Goal: Task Accomplishment & Management: Manage account settings

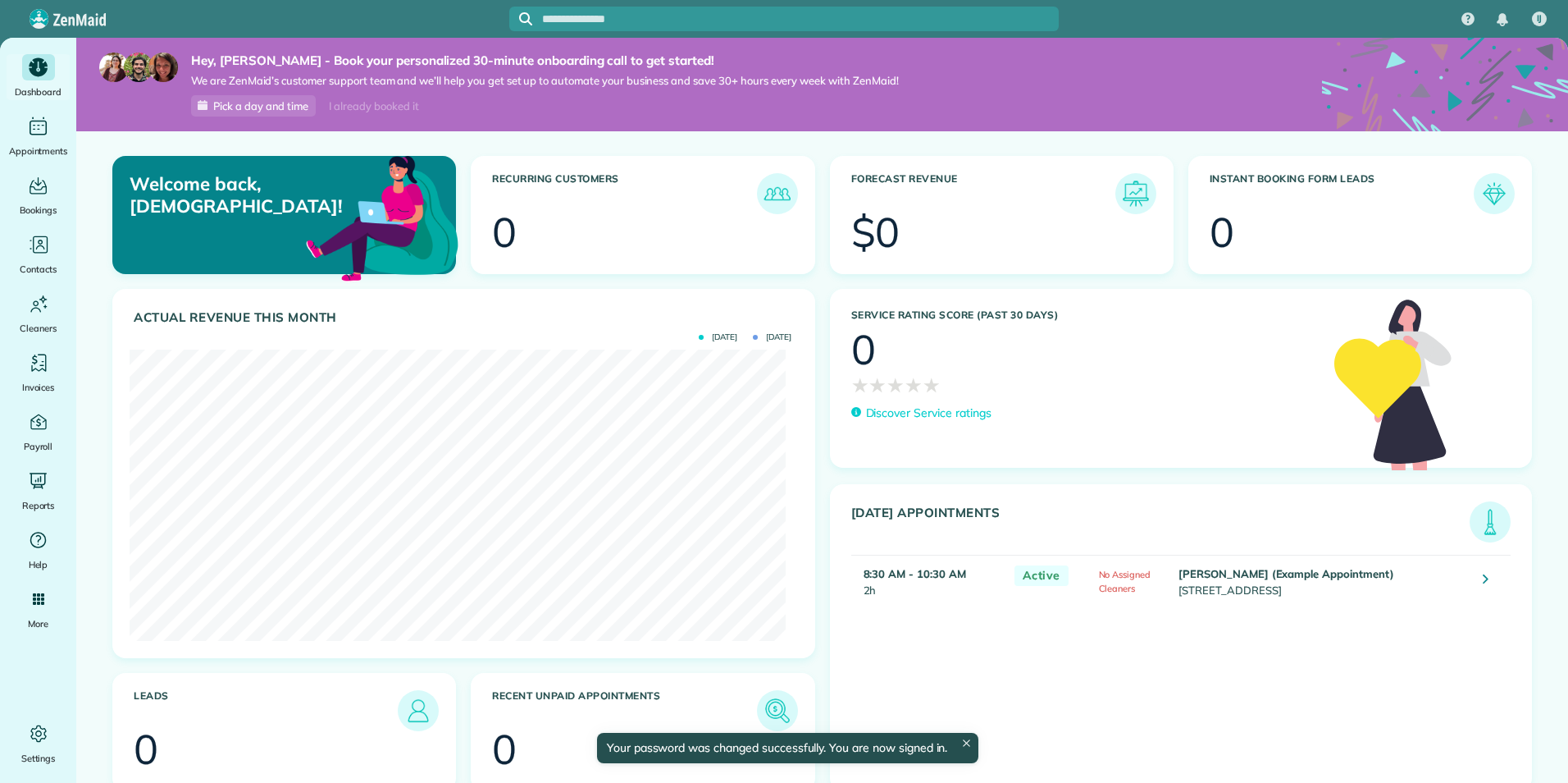
scroll to position [291, 655]
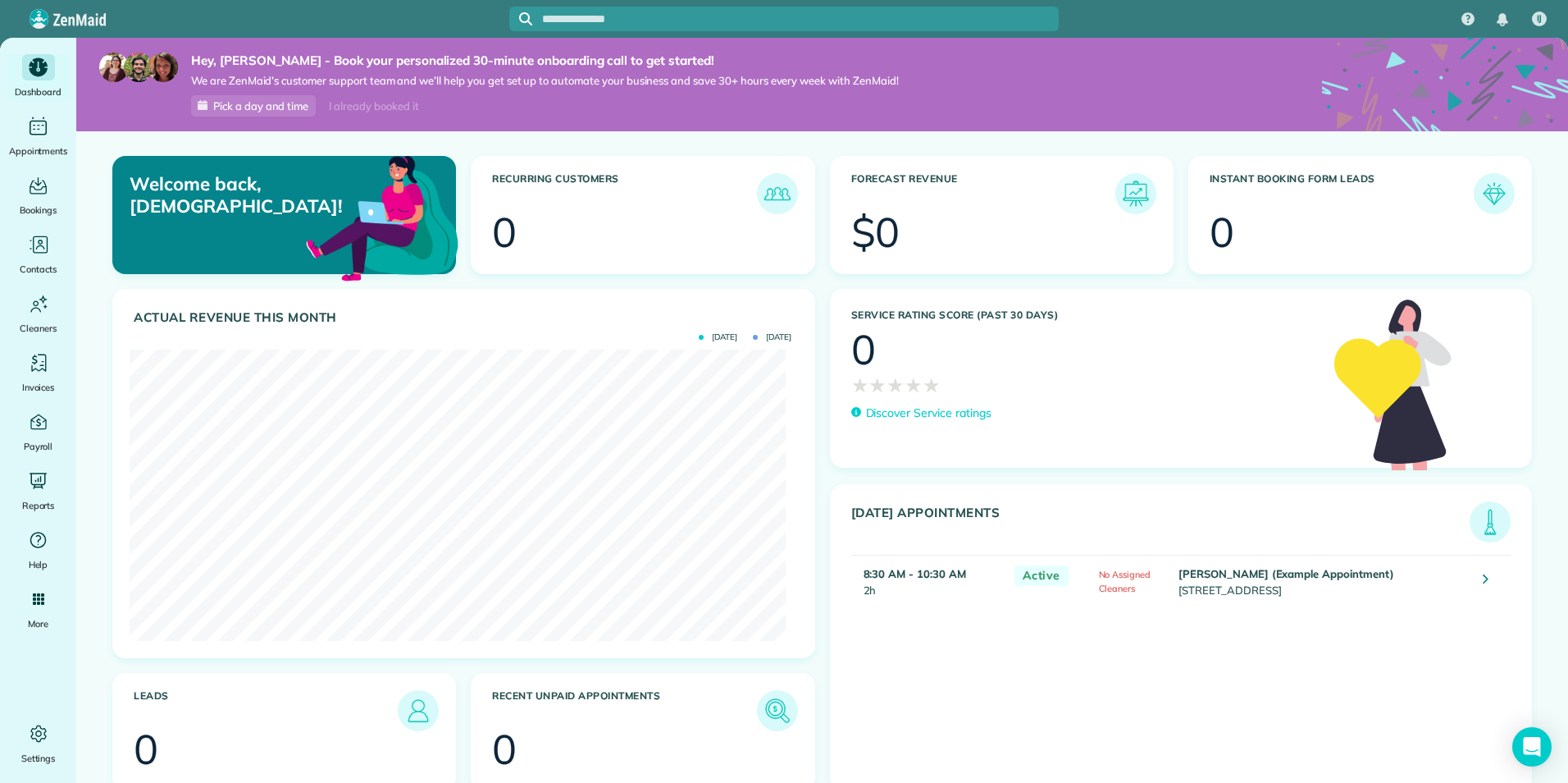
click at [295, 105] on span "Pick a day and time" at bounding box center [261, 105] width 95 height 13
click at [310, 91] on div "Hey, Isaiah - Book your personalized 30-minute onboarding call to get started! …" at bounding box center [531, 85] width 734 height 64
click at [351, 68] on strong "Hey, Isaiah - Book your personalized 30-minute onboarding call to get started!" at bounding box center [544, 60] width 708 height 17
click at [452, 57] on strong "Hey, Isaiah - Book your personalized 30-minute onboarding call to get started!" at bounding box center [544, 60] width 708 height 17
click at [425, 96] on div "Hey, Isaiah - Book your personalized 30-minute onboarding call to get started! …" at bounding box center [531, 85] width 734 height 64
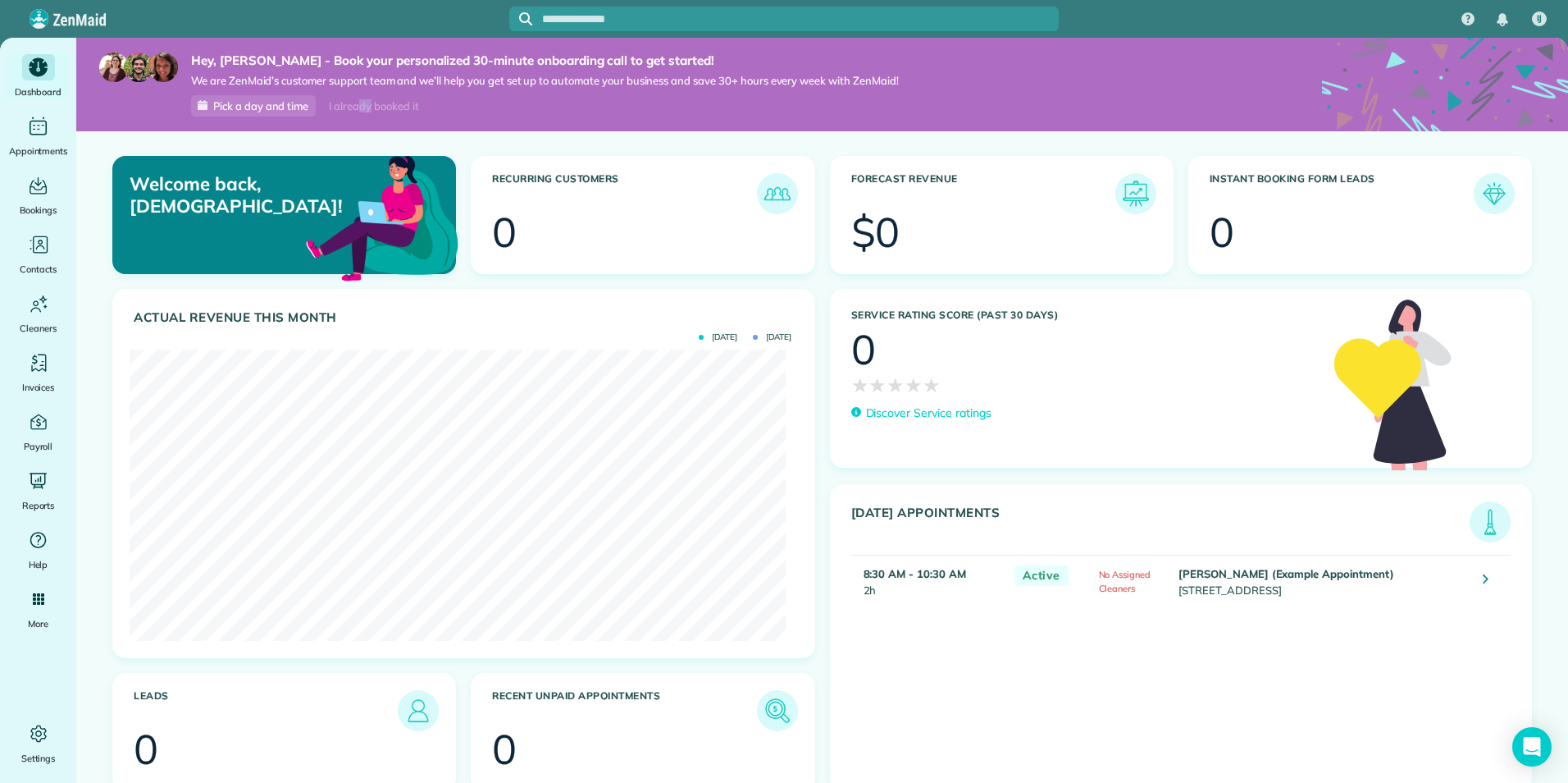
drag, startPoint x: 425, startPoint y: 96, endPoint x: 59, endPoint y: 36, distance: 370.9
click at [378, 97] on div "I already booked it" at bounding box center [374, 106] width 109 height 20
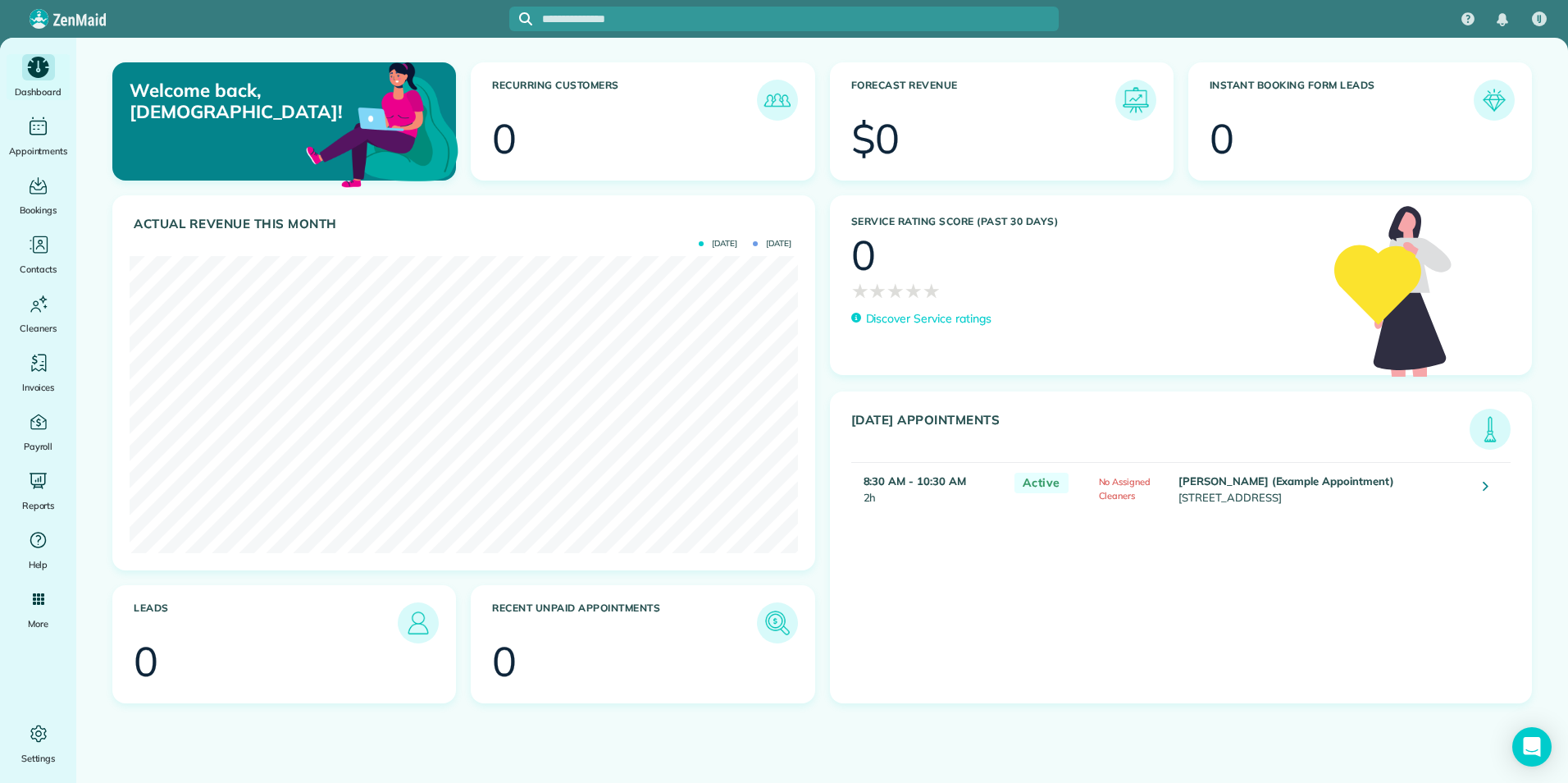
click at [24, 76] on div "Main" at bounding box center [39, 67] width 33 height 26
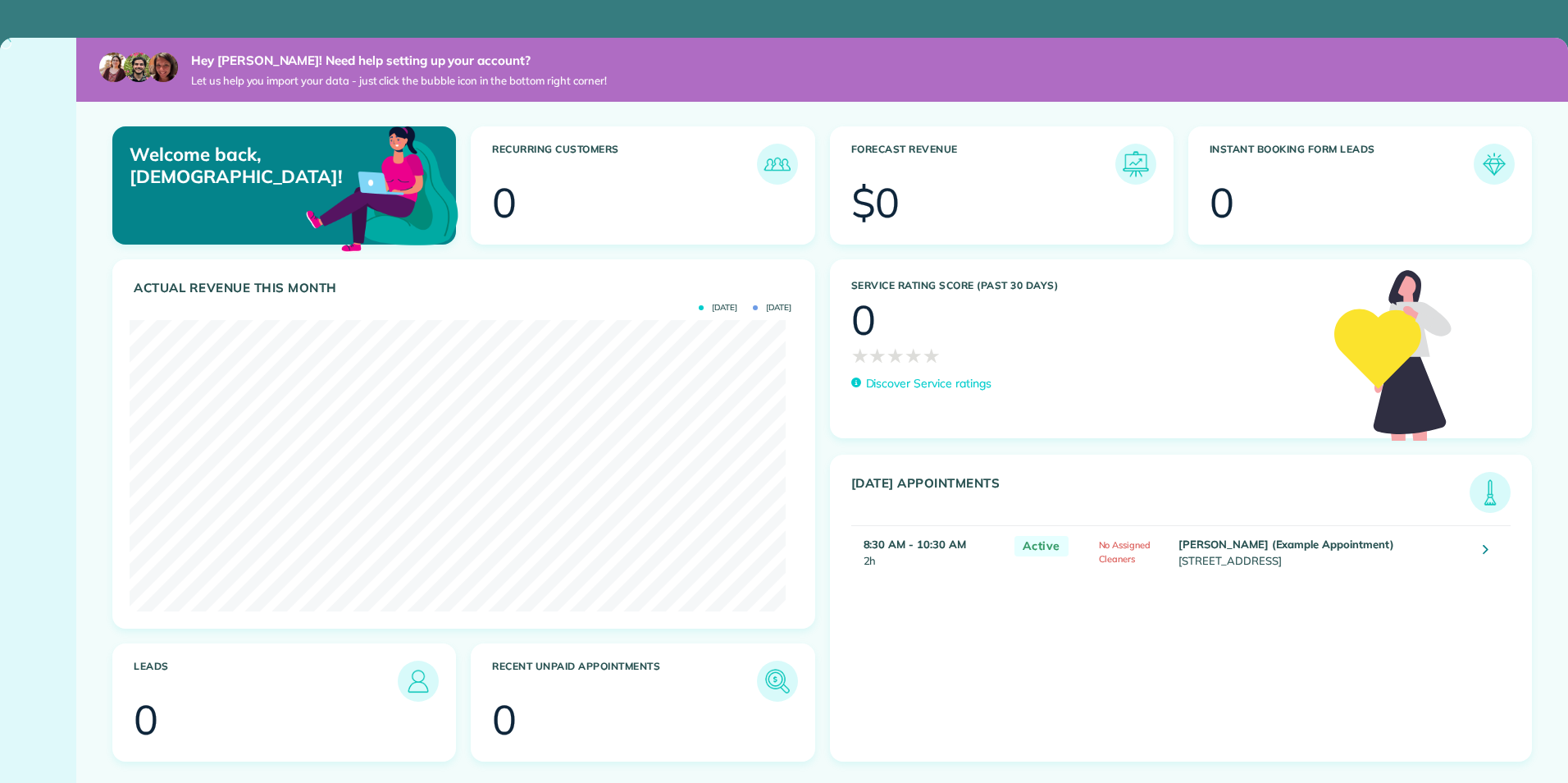
scroll to position [291, 655]
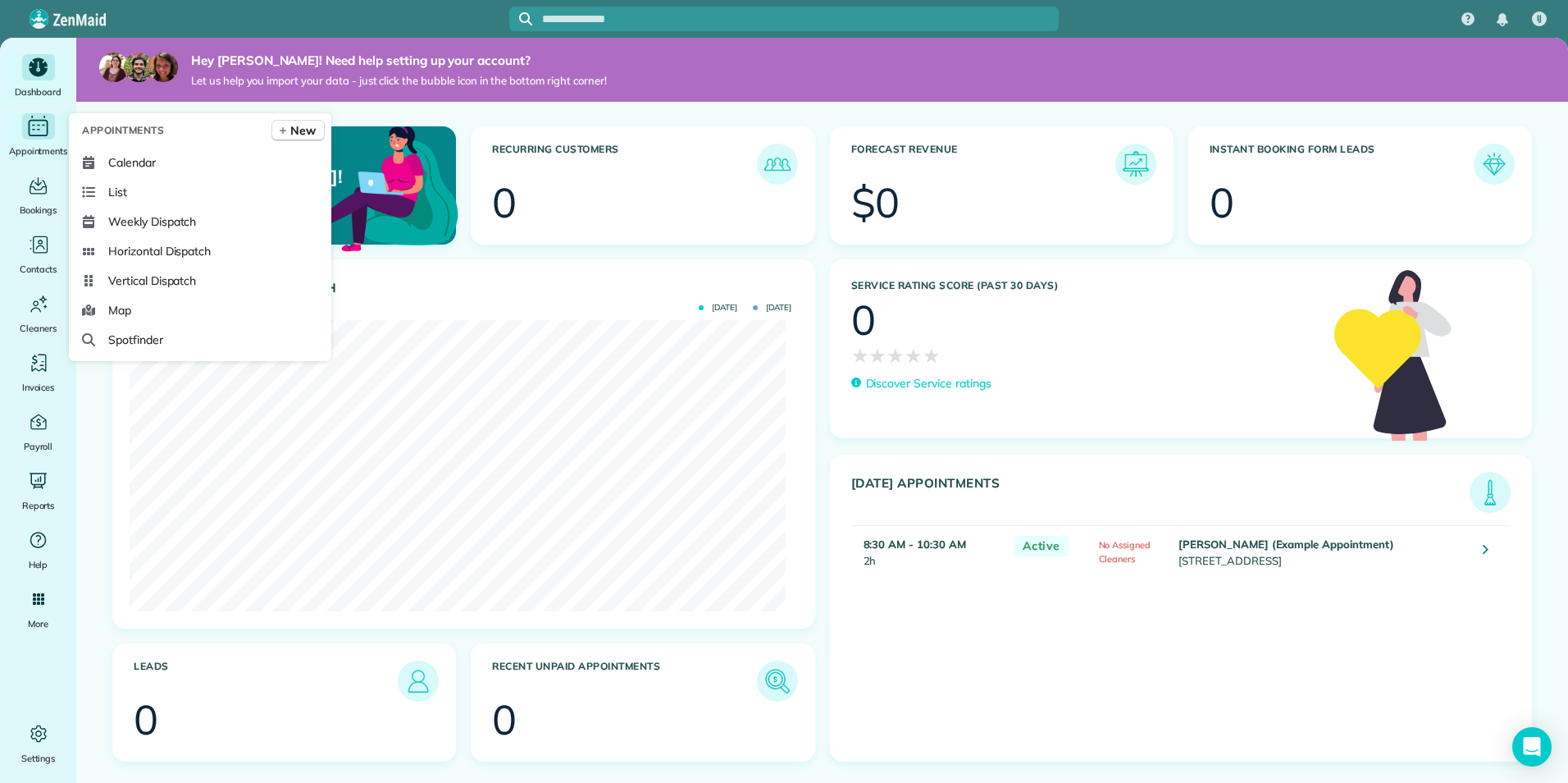
click at [50, 137] on icon "Main" at bounding box center [38, 126] width 25 height 24
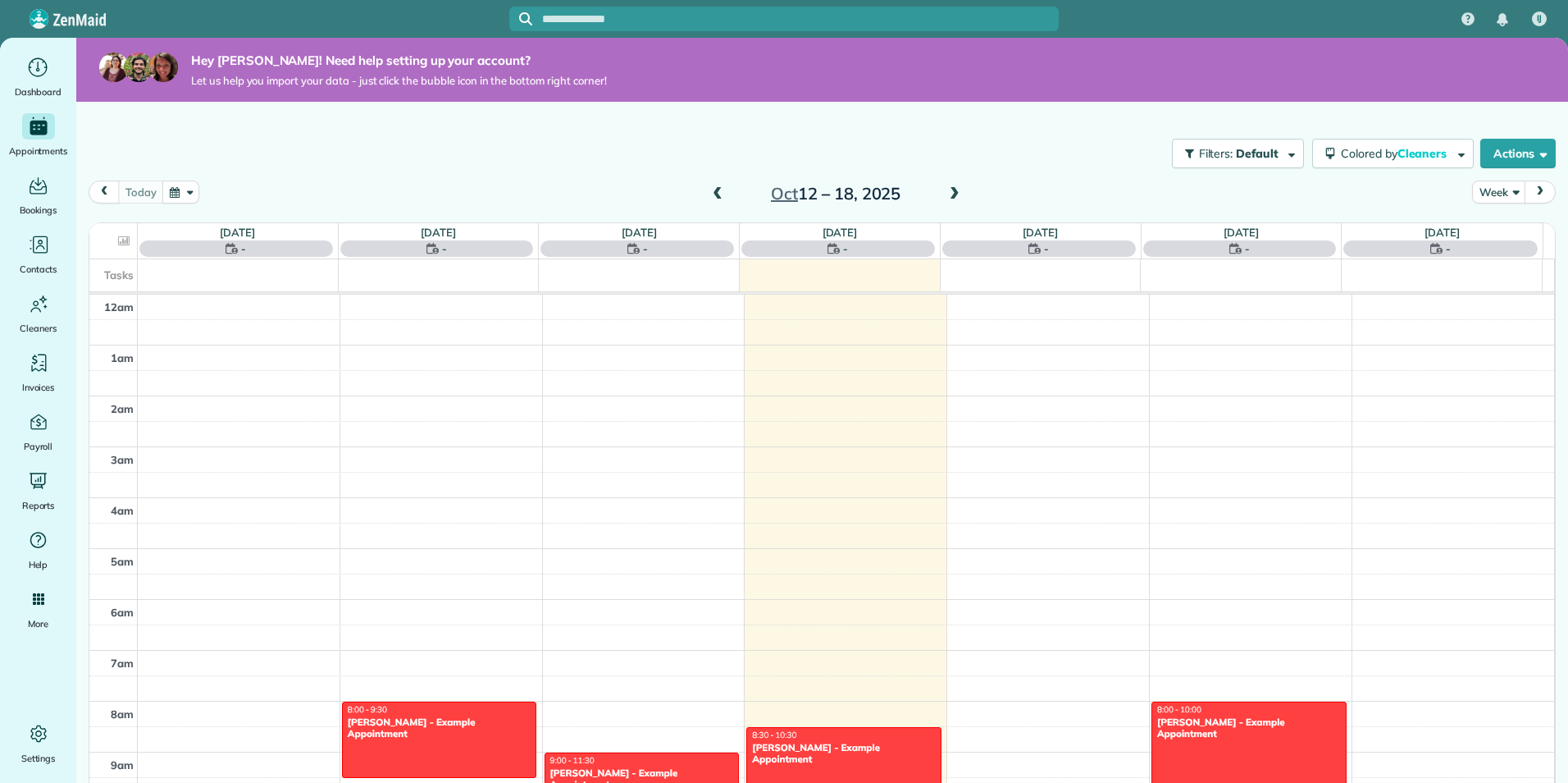
scroll to position [356, 0]
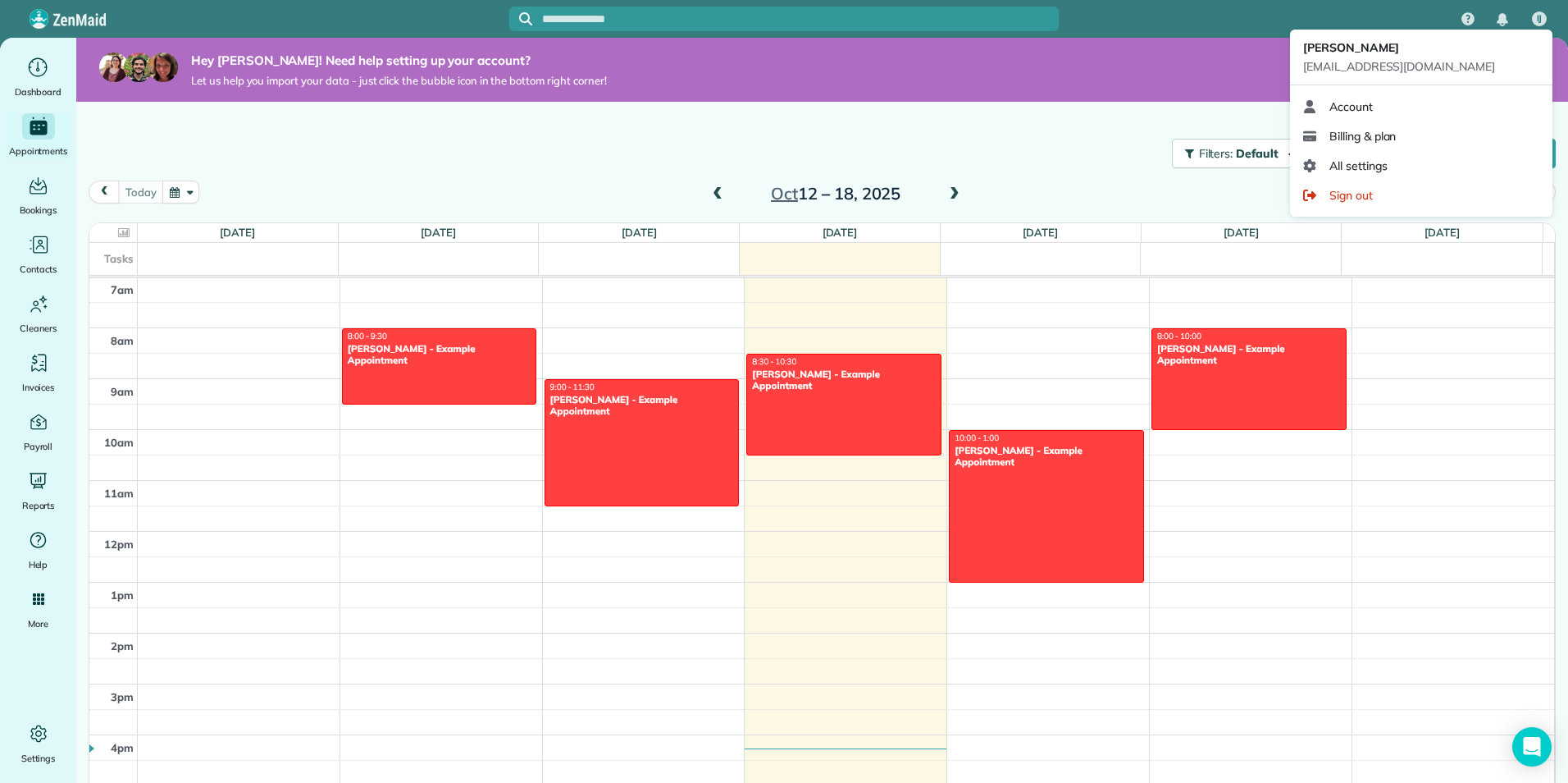
click at [1547, 17] on div "IJ" at bounding box center [1539, 19] width 38 height 38
click at [1418, 114] on link "Account" at bounding box center [1421, 106] width 249 height 29
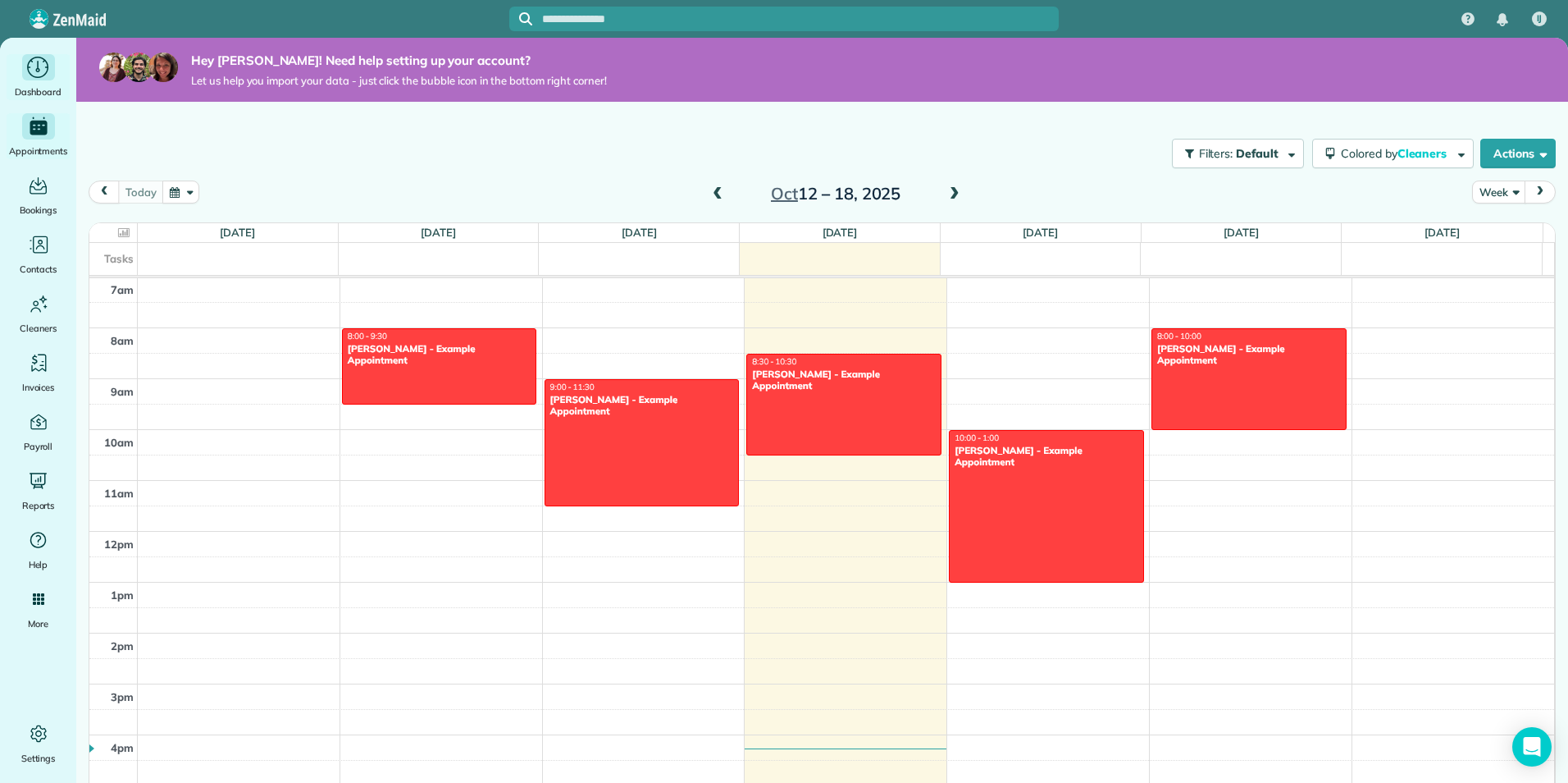
click at [29, 67] on icon "Main" at bounding box center [38, 67] width 21 height 21
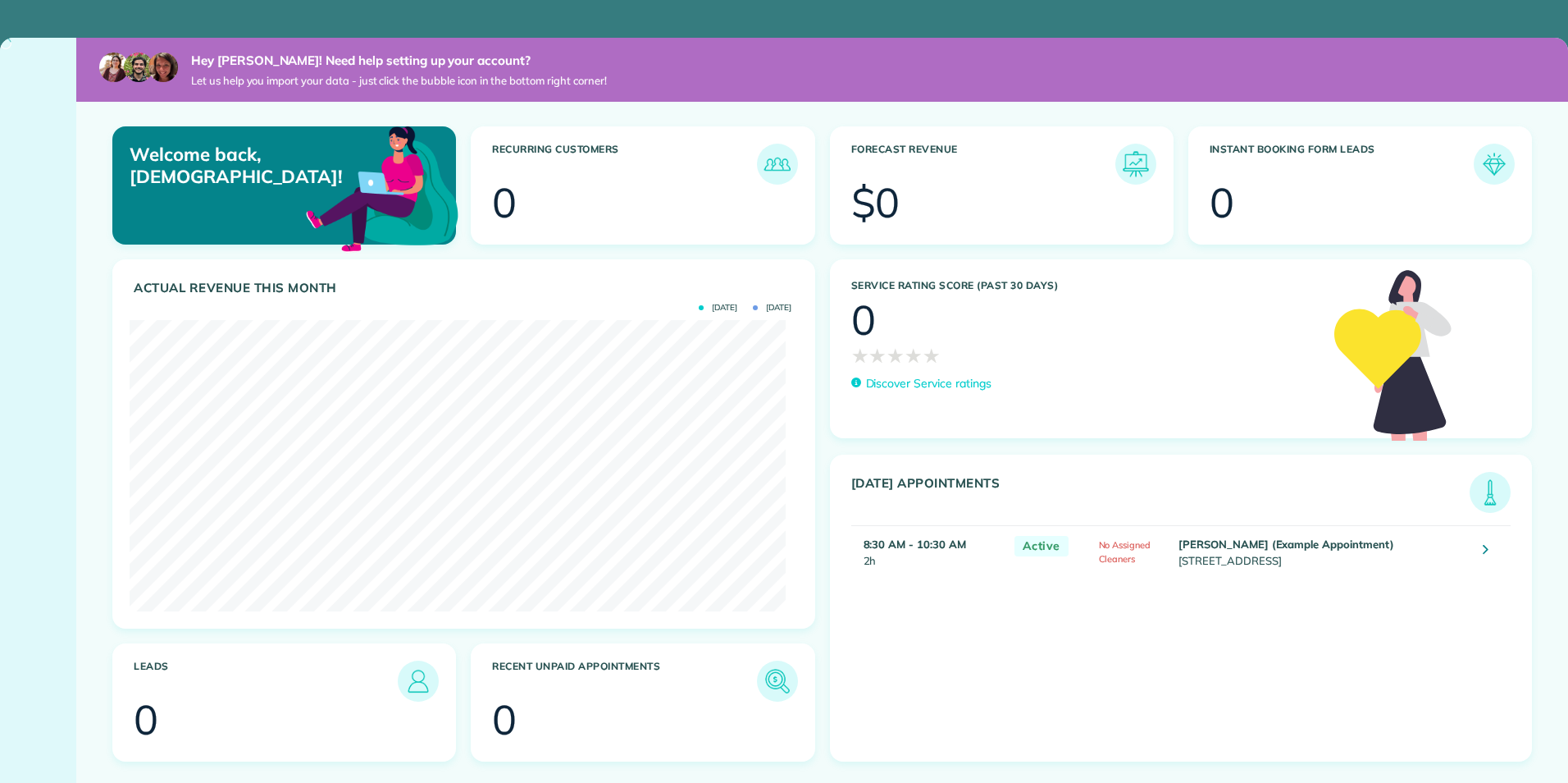
scroll to position [291, 655]
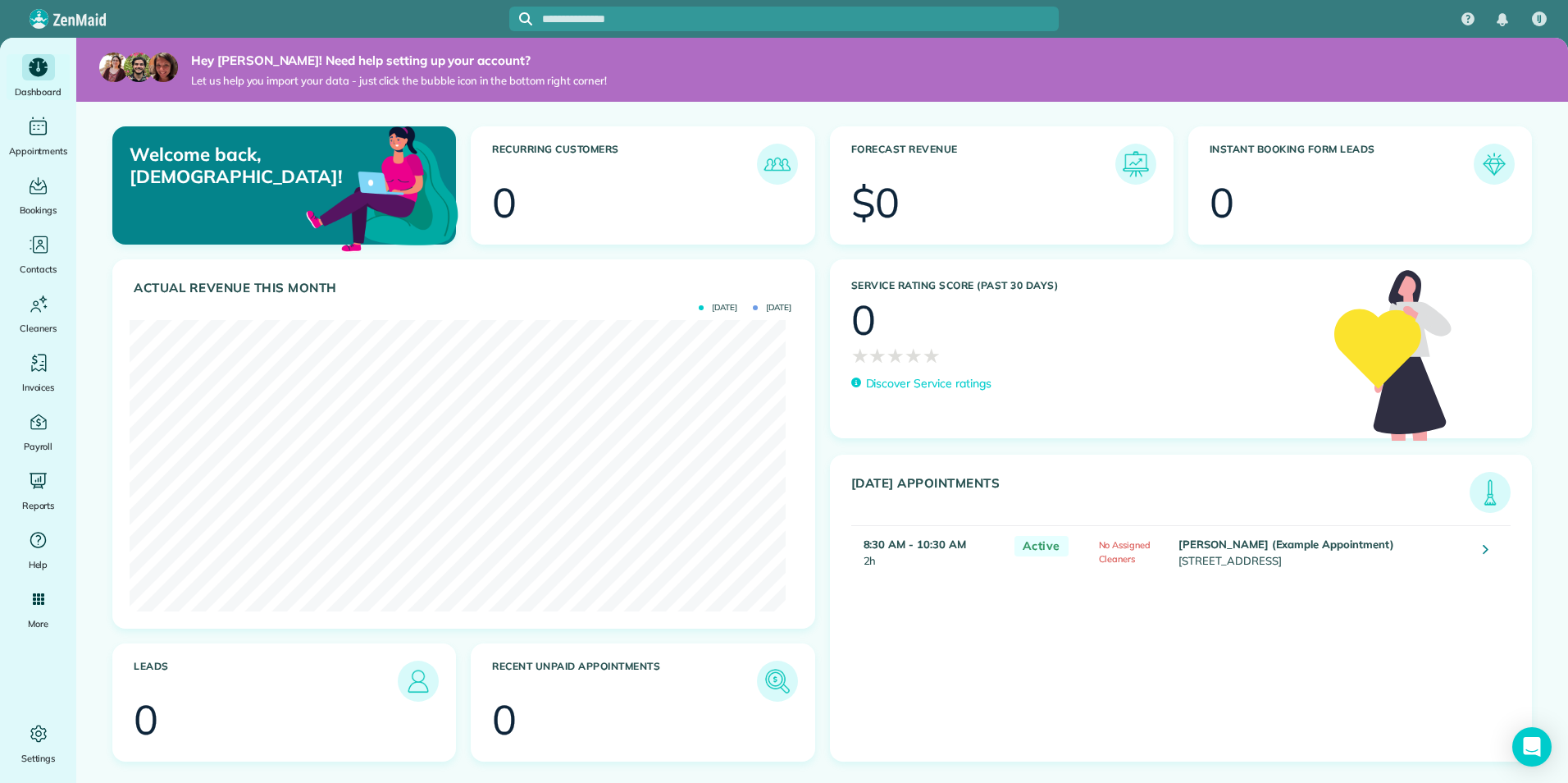
click at [136, 57] on img at bounding box center [138, 67] width 29 height 29
click at [264, 198] on article "Welcome back, Isaiah!" at bounding box center [283, 185] width 344 height 118
click at [261, 198] on article "Welcome back, Isaiah!" at bounding box center [283, 185] width 344 height 118
click at [20, 46] on nav "Dashboard Appointments Bookings Contacts Cleaners Invoices Payroll Reports Help…" at bounding box center [38, 410] width 76 height 745
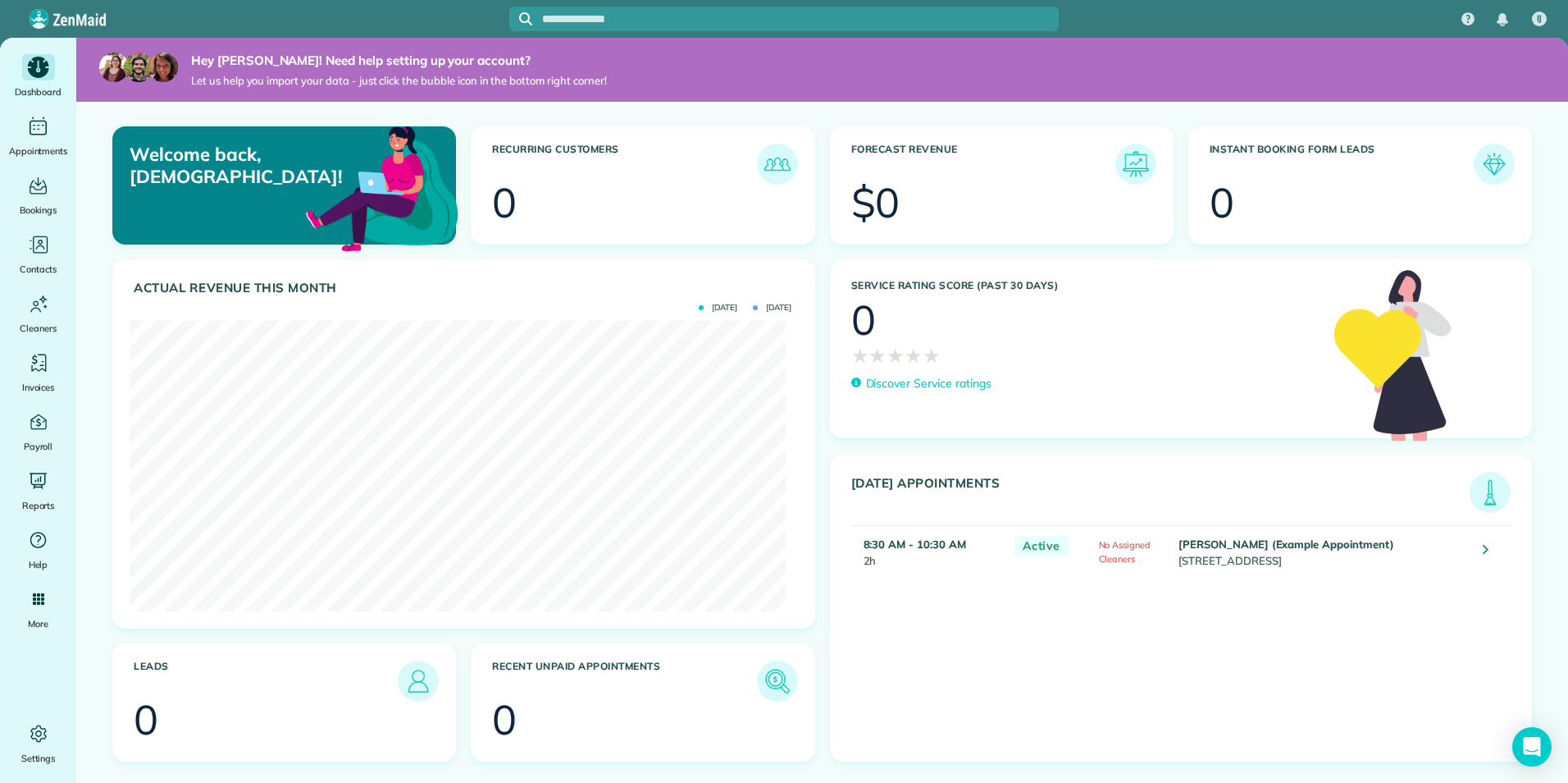
click at [43, 65] on icon "Main" at bounding box center [39, 67] width 21 height 21
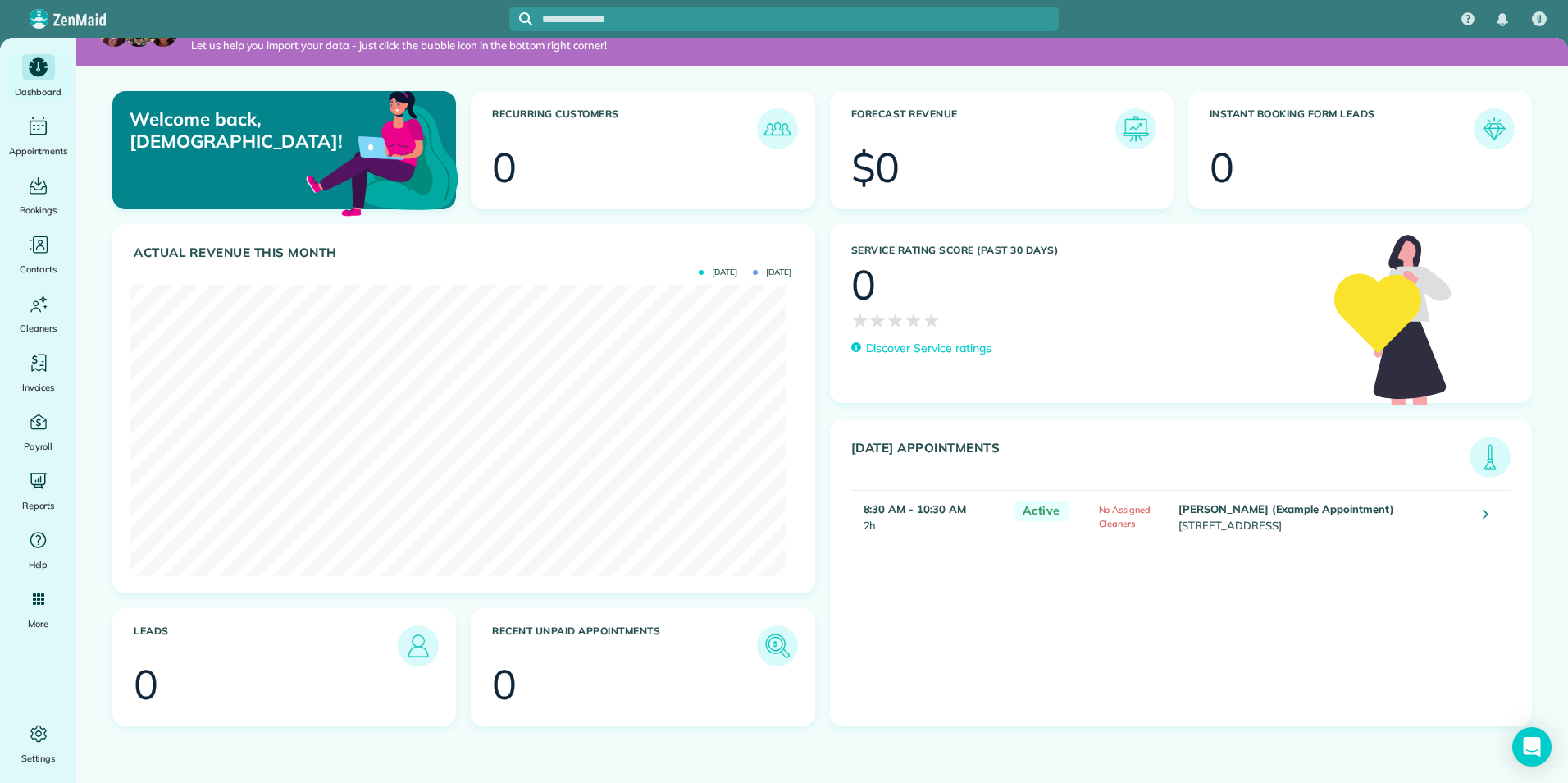
scroll to position [2, 0]
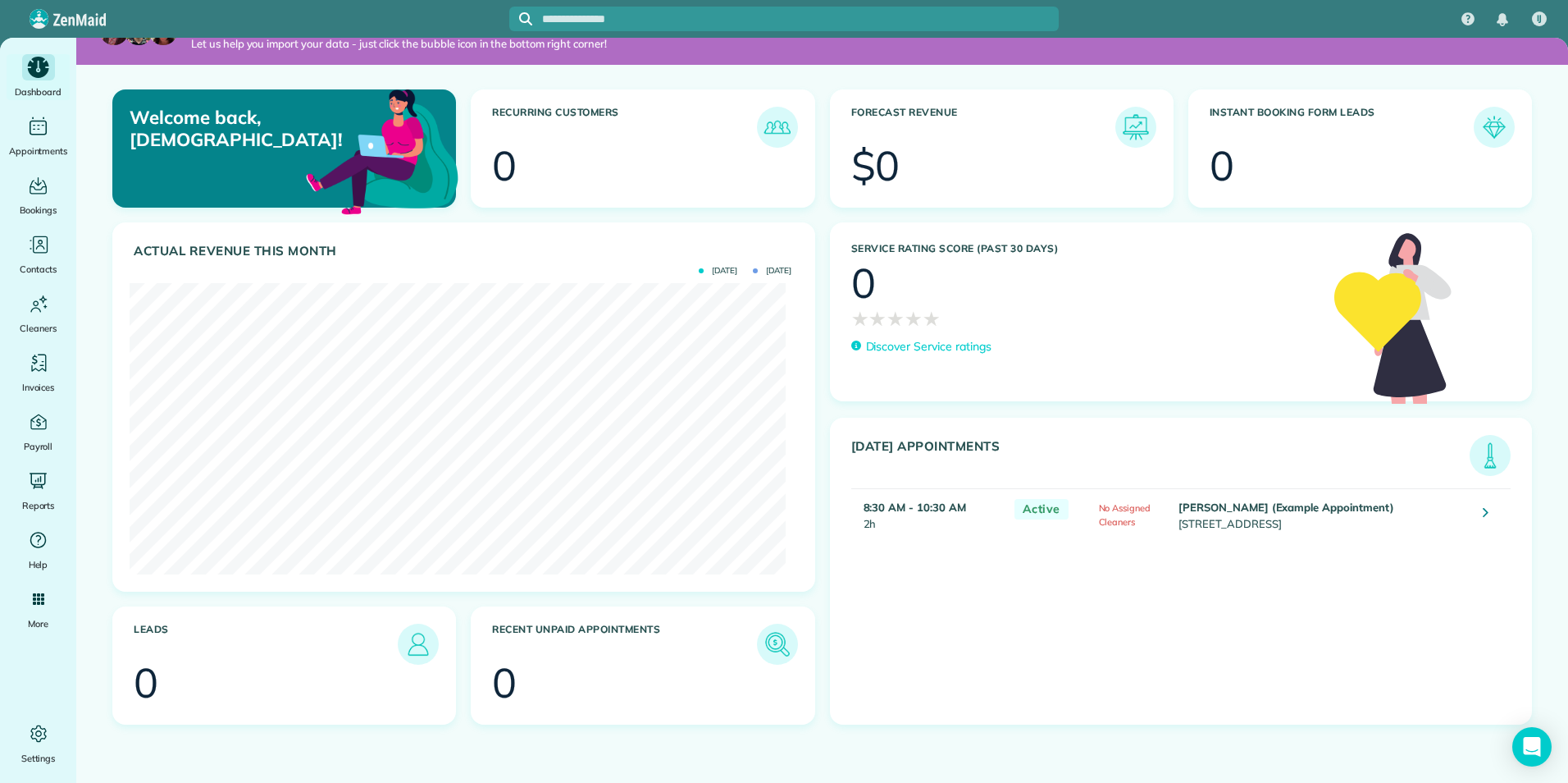
click at [59, 74] on div "Dashboard" at bounding box center [38, 77] width 65 height 46
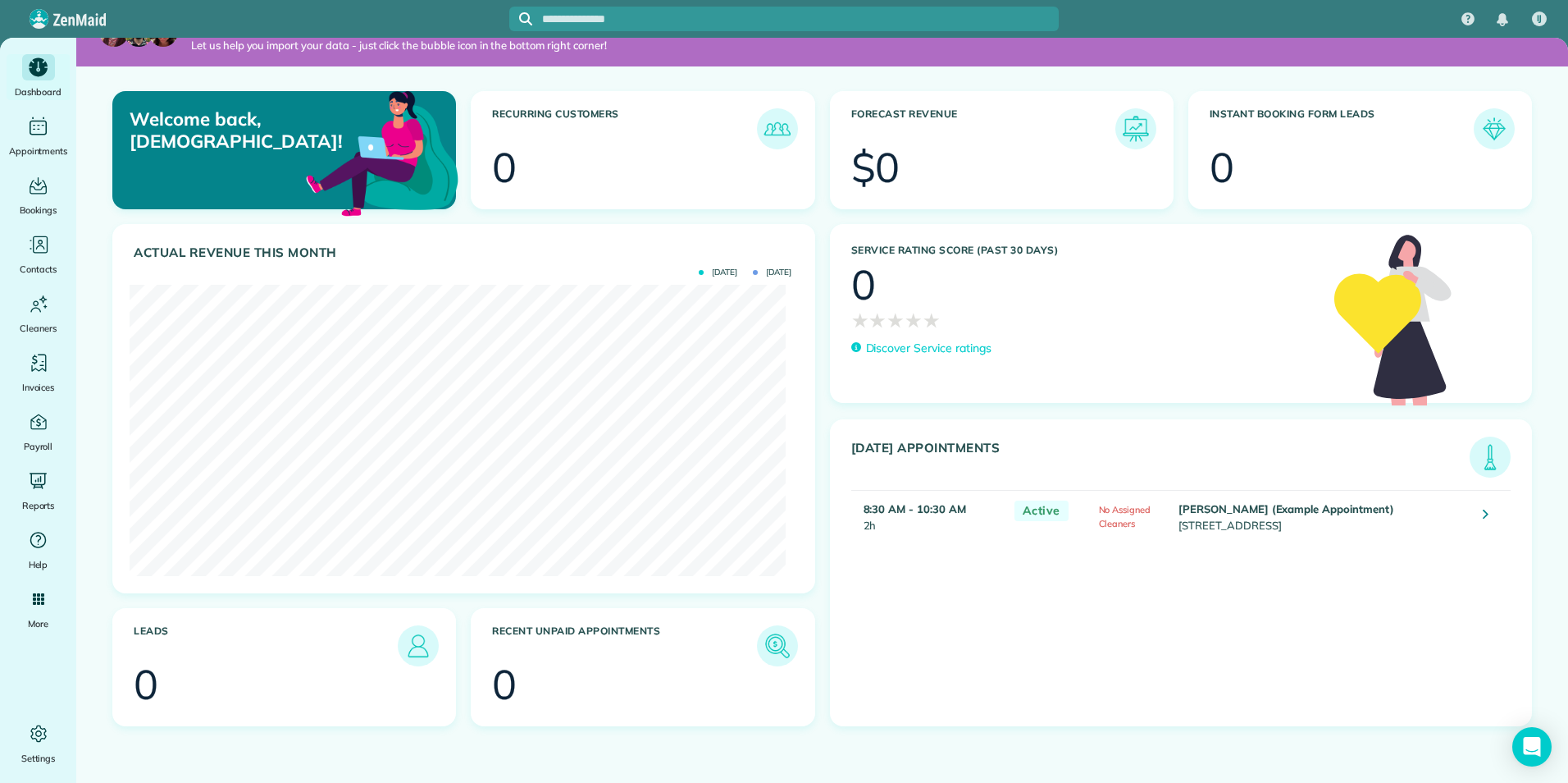
scroll to position [2, 0]
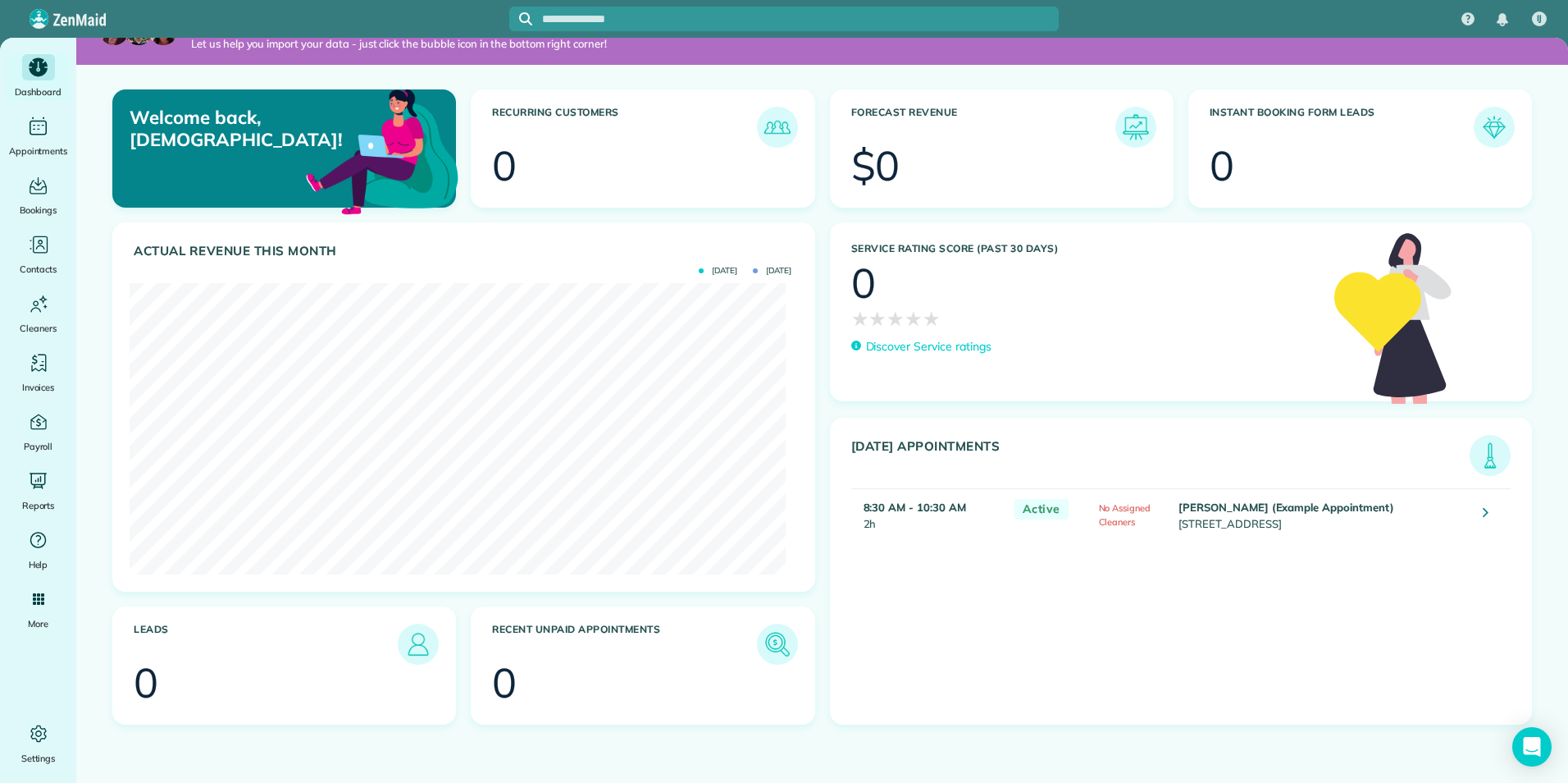
click at [863, 512] on strong "8:30 AM - 10:30 AM" at bounding box center [914, 506] width 102 height 13
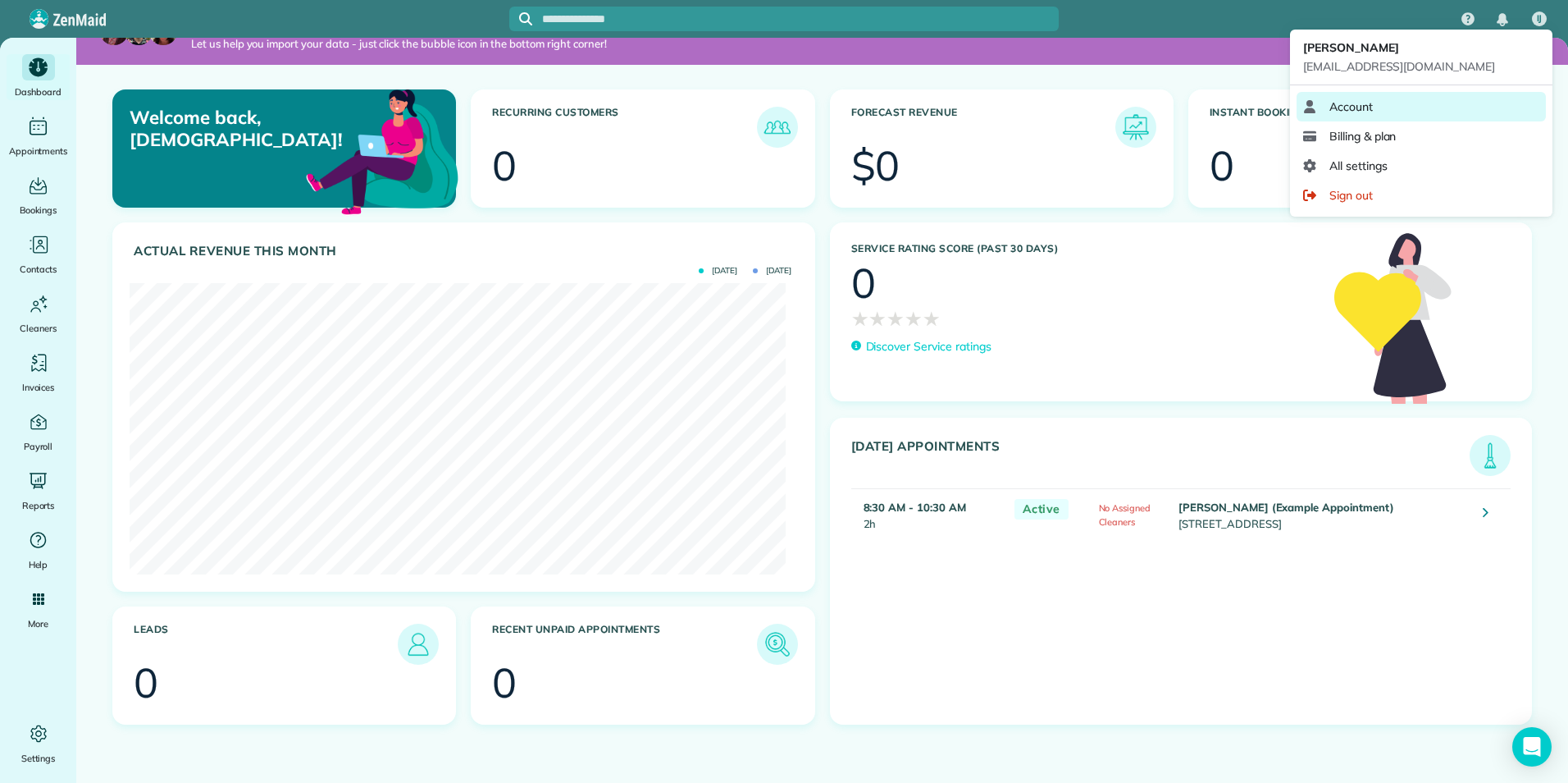
click at [1366, 107] on span "Account" at bounding box center [1350, 106] width 44 height 17
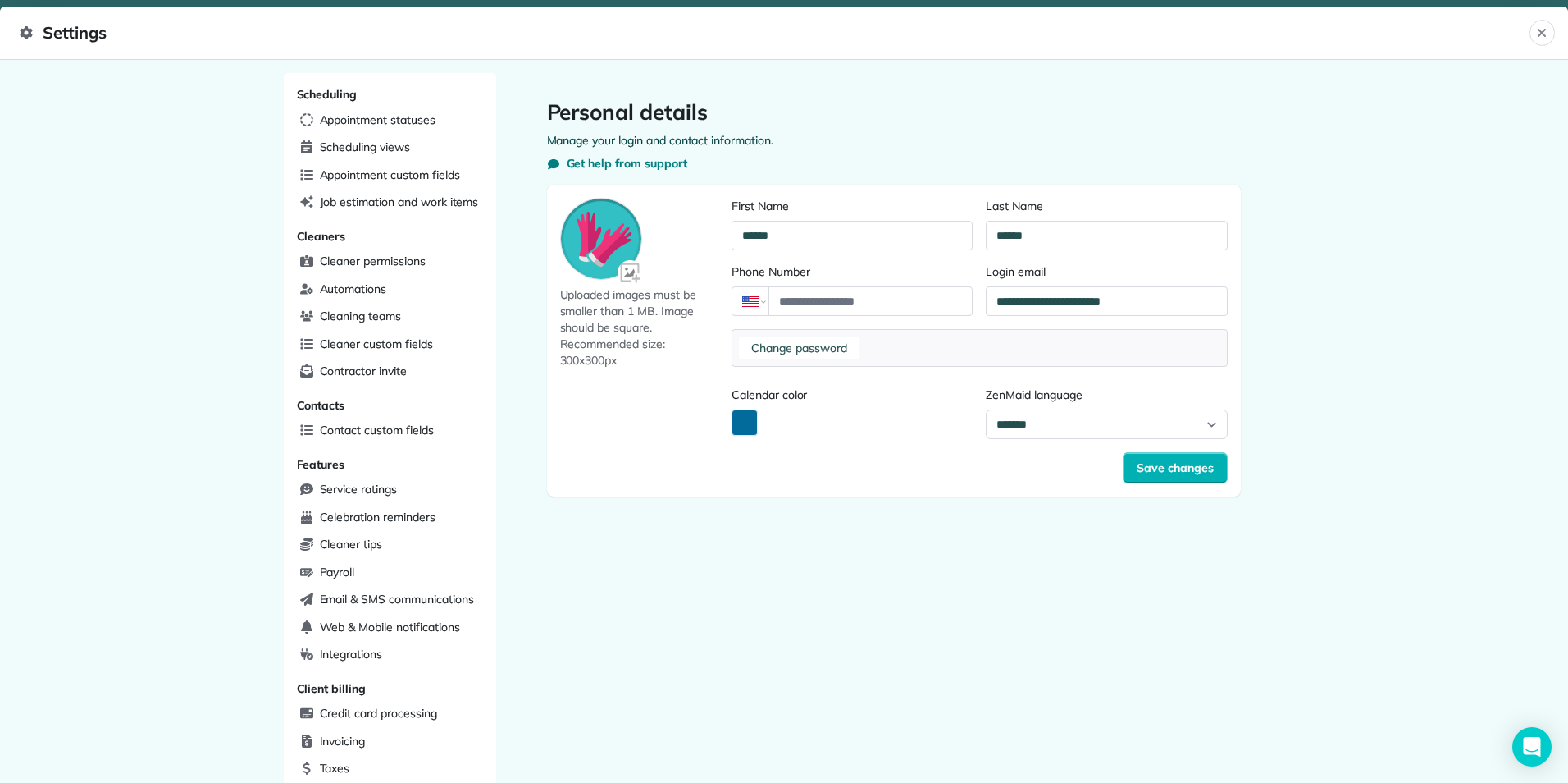
click at [627, 278] on img at bounding box center [631, 274] width 27 height 27
click at [0, 0] on input "file" at bounding box center [0, 0] width 0 height 0
click at [810, 303] on input "Phone Number" at bounding box center [869, 301] width 203 height 29
type input "**********"
click at [749, 426] on button "Calendar color" at bounding box center [744, 422] width 26 height 26
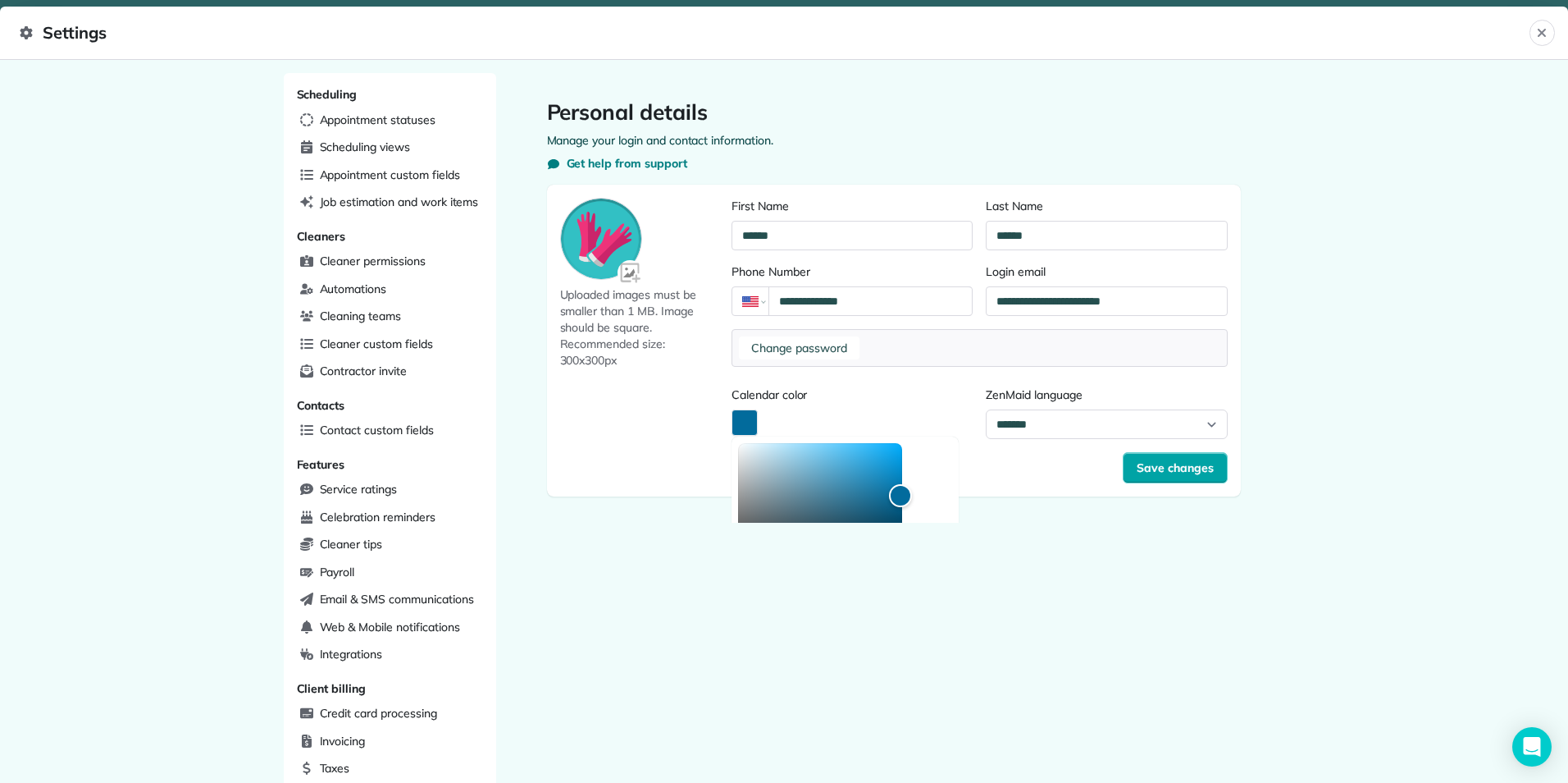
click at [1137, 466] on span "Save changes" at bounding box center [1174, 467] width 77 height 17
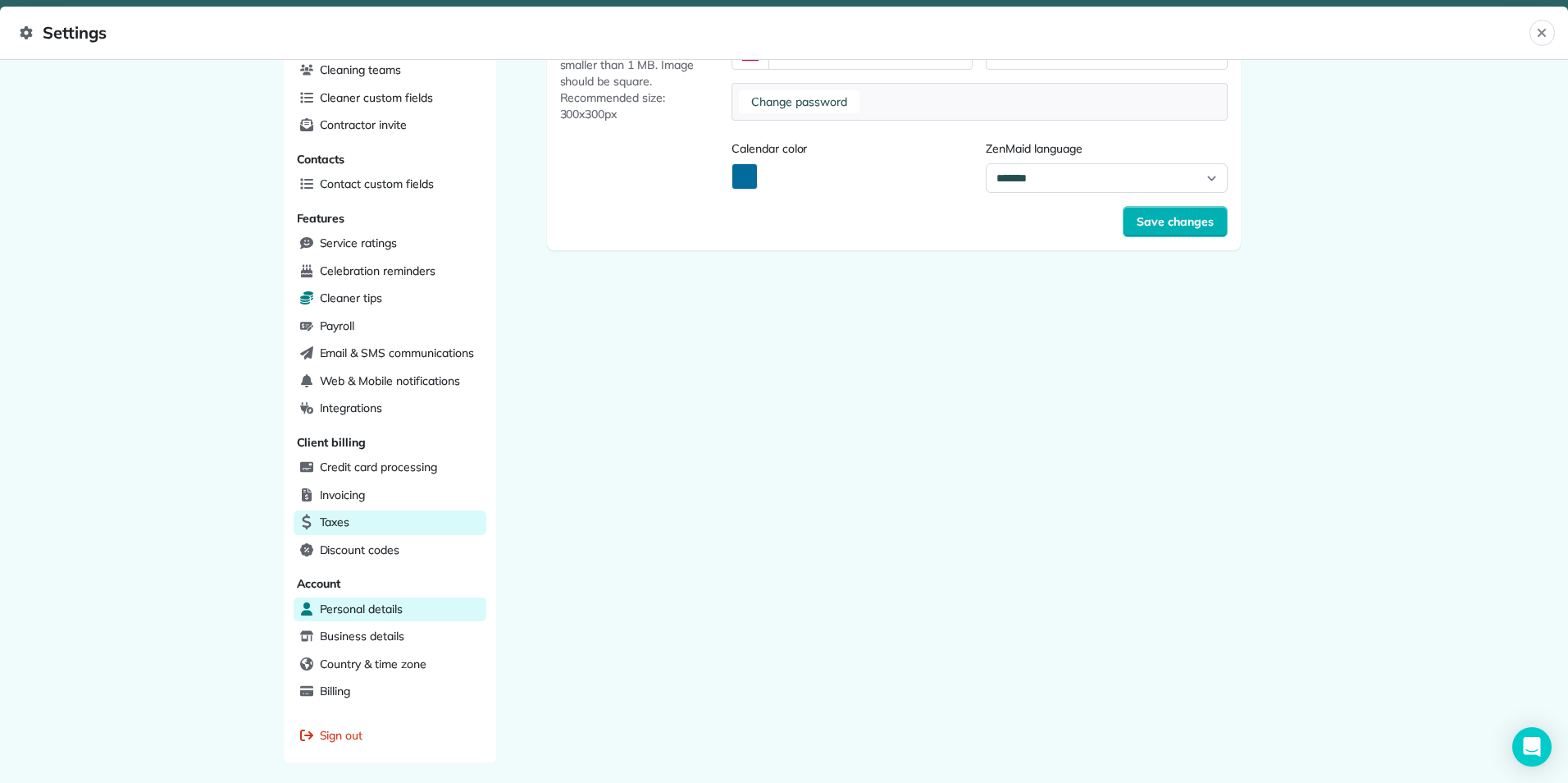
scroll to position [308, 0]
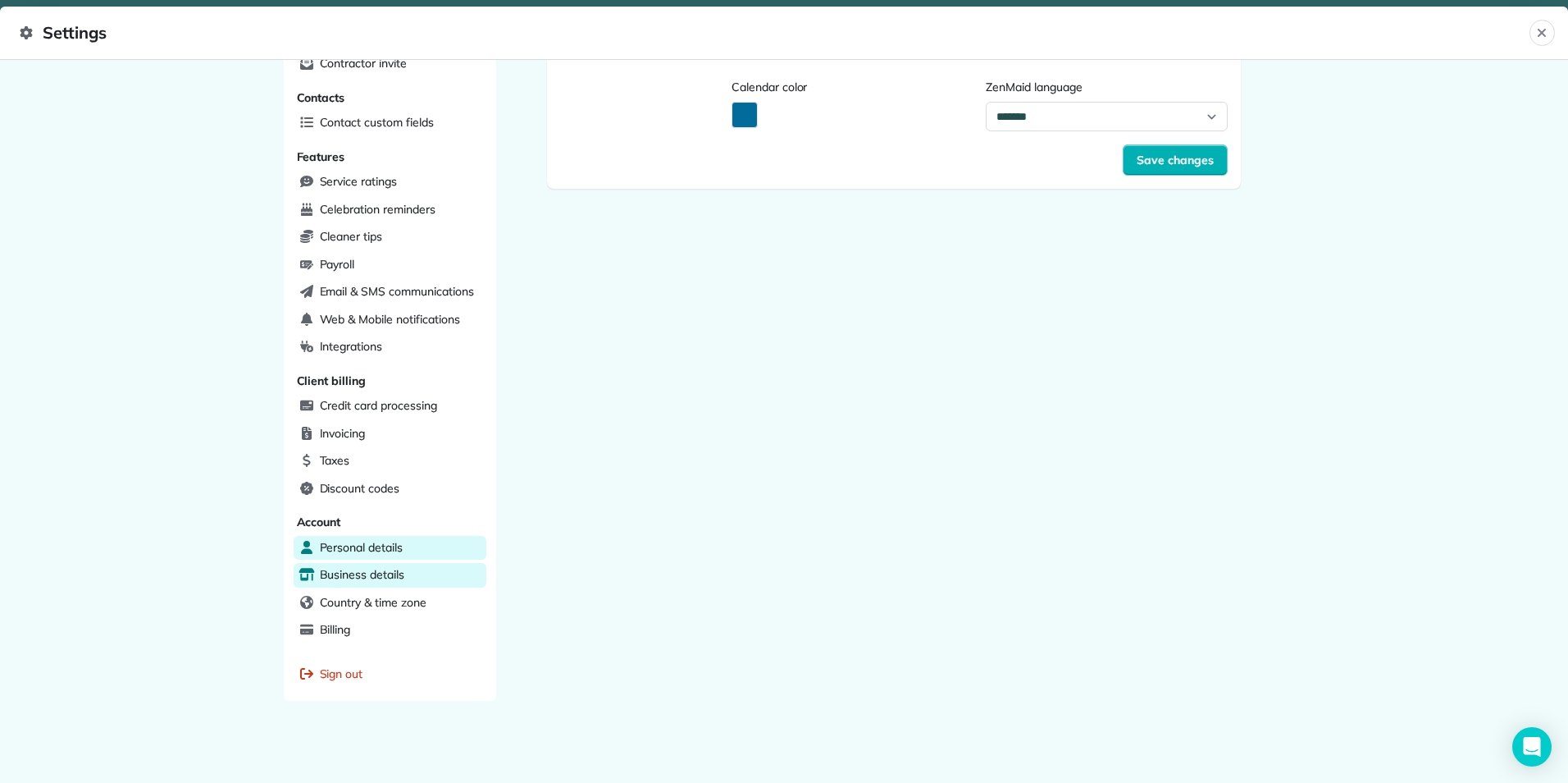
click at [406, 582] on div "Business details" at bounding box center [390, 575] width 193 height 24
